Goal: Transaction & Acquisition: Obtain resource

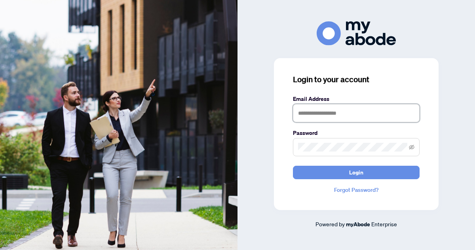
click at [321, 114] on input "text" at bounding box center [356, 113] width 127 height 18
type input "**********"
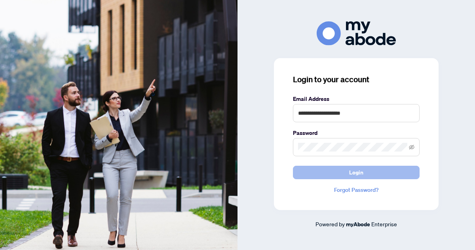
click at [360, 170] on span "Login" at bounding box center [356, 172] width 14 height 13
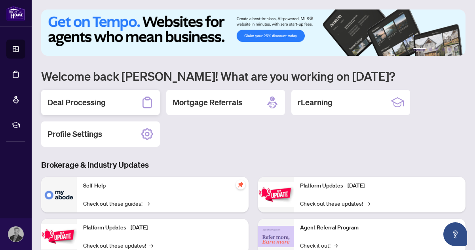
click at [85, 105] on h2 "Deal Processing" at bounding box center [76, 102] width 58 height 11
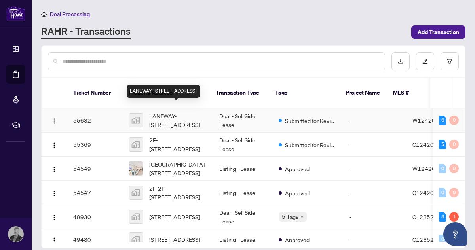
click at [177, 112] on span "LANEWAY-[STREET_ADDRESS]" at bounding box center [177, 120] width 57 height 17
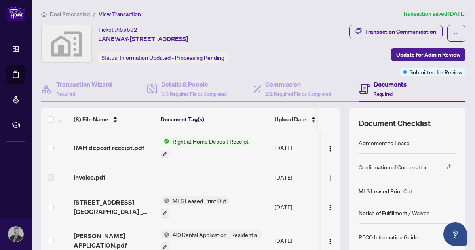
scroll to position [22, 0]
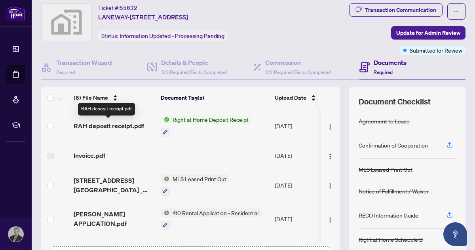
click at [102, 125] on span "RAH deposit receipt.pdf" at bounding box center [109, 125] width 70 height 9
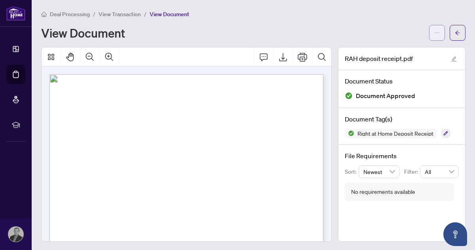
click at [437, 33] on icon "ellipsis" at bounding box center [437, 33] width 6 height 6
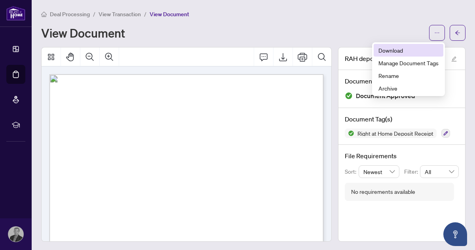
click at [390, 49] on span "Download" at bounding box center [408, 50] width 60 height 9
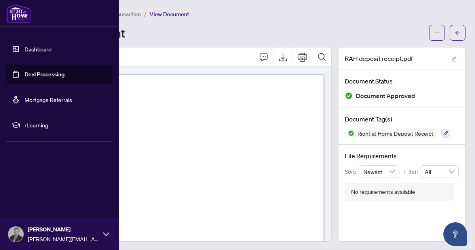
click at [42, 49] on link "Dashboard" at bounding box center [38, 48] width 27 height 7
